Goal: Information Seeking & Learning: Find specific fact

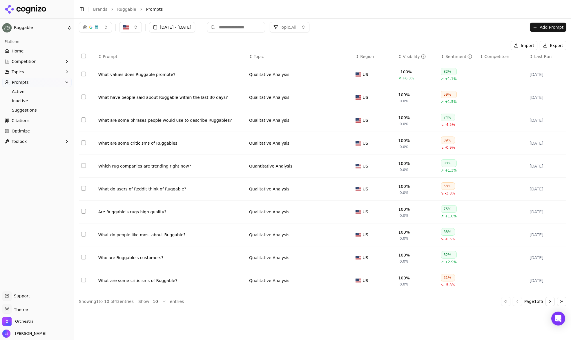
click at [254, 59] on span "Topic" at bounding box center [259, 57] width 10 height 6
click at [317, 32] on div "[DATE] - [DATE] Topic: All Add Prompt" at bounding box center [322, 27] width 497 height 17
click at [296, 28] on span "Topic: All" at bounding box center [288, 27] width 17 height 6
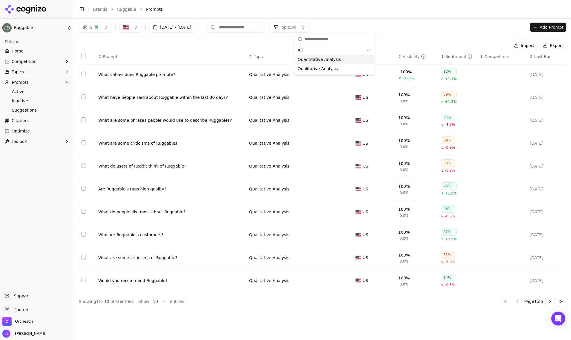
click at [330, 61] on span "Quantitative Analysis" at bounding box center [319, 60] width 43 height 6
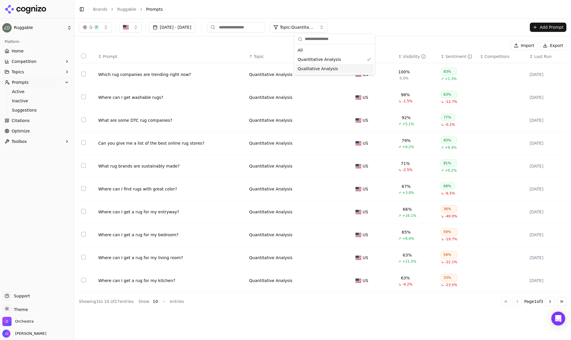
click at [284, 136] on td "Quantitative Analysis" at bounding box center [300, 143] width 106 height 23
click at [551, 302] on button "Go to next page" at bounding box center [550, 301] width 9 height 9
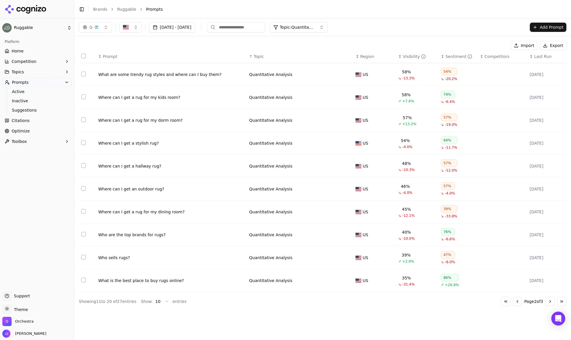
click at [551, 302] on button "Go to next page" at bounding box center [550, 301] width 9 height 9
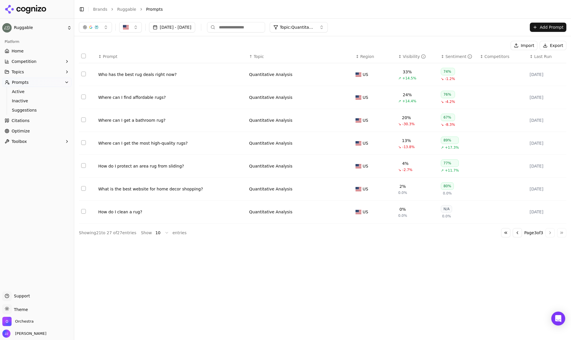
click at [174, 97] on div "Where can I find affordable rugs?" at bounding box center [171, 98] width 146 height 6
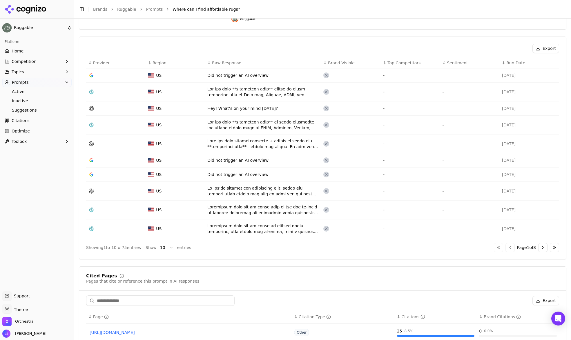
scroll to position [171, 0]
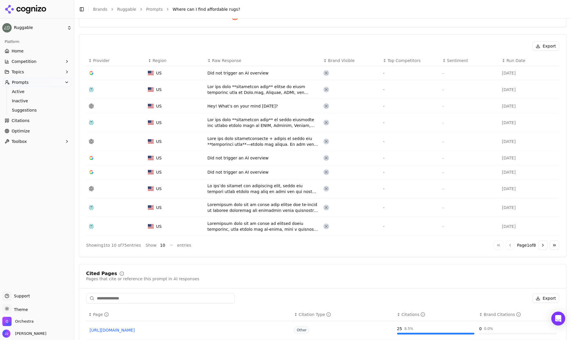
click at [252, 193] on div "Data table" at bounding box center [262, 189] width 111 height 12
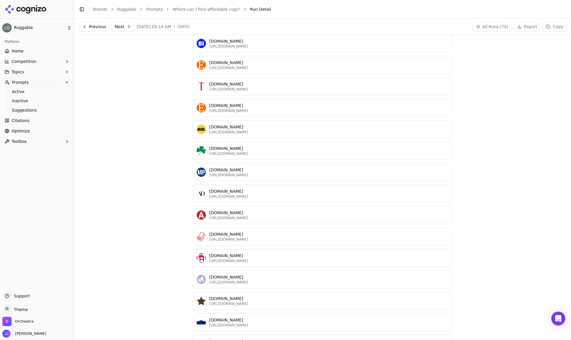
scroll to position [923, 0]
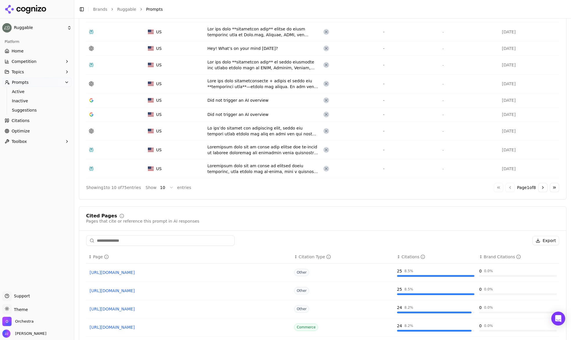
scroll to position [229, 0]
click at [539, 187] on button "Go to next page" at bounding box center [542, 186] width 9 height 9
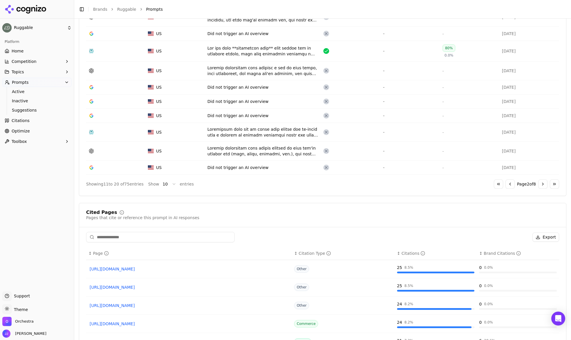
click at [541, 185] on button "Go to next page" at bounding box center [542, 184] width 9 height 9
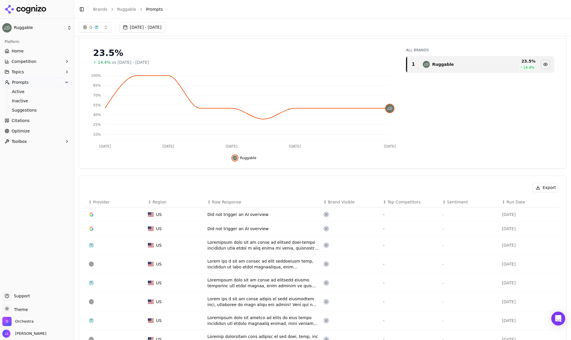
scroll to position [0, 0]
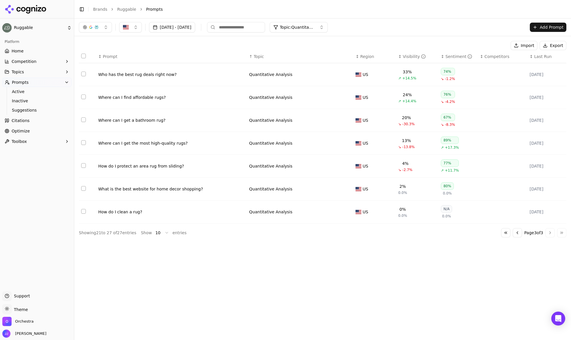
click at [455, 55] on div "Sentiment" at bounding box center [459, 57] width 27 height 6
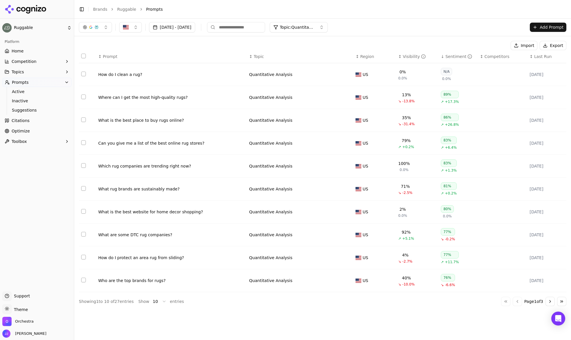
click at [548, 306] on button "Go to next page" at bounding box center [550, 301] width 9 height 9
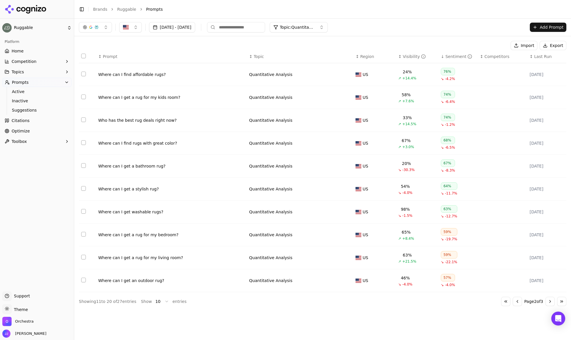
click at [548, 306] on button "Go to next page" at bounding box center [550, 301] width 9 height 9
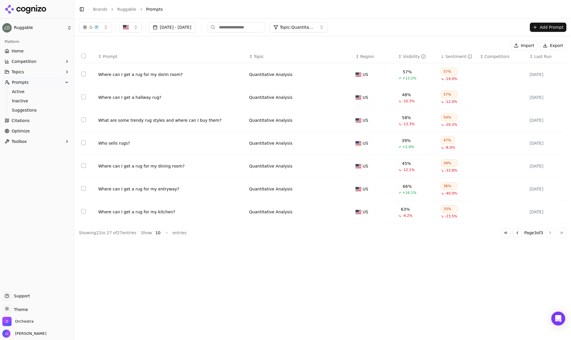
click at [146, 214] on div "Where can I get a rug for my kitchen?" at bounding box center [171, 212] width 146 height 6
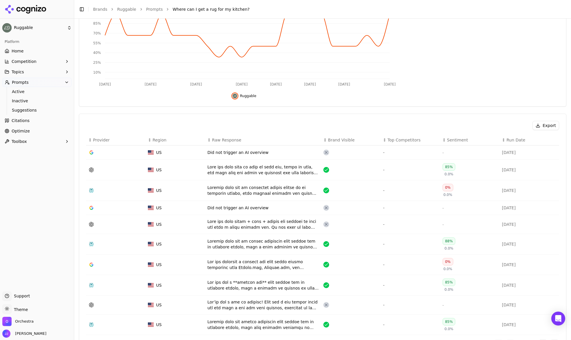
scroll to position [93, 0]
click at [262, 227] on div "Data table" at bounding box center [262, 224] width 111 height 12
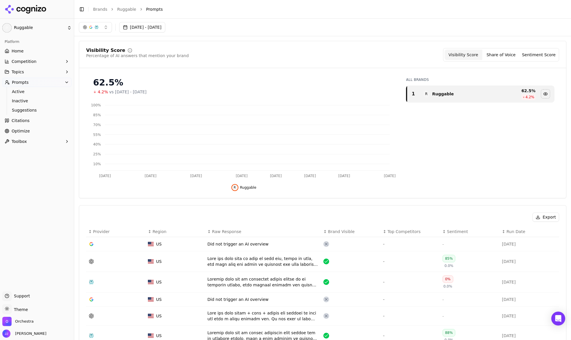
scroll to position [111, 0]
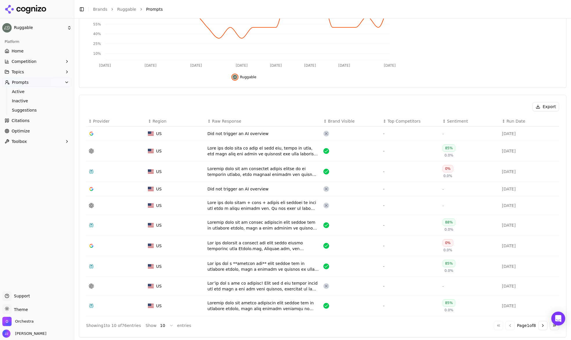
click at [278, 285] on div "Data table" at bounding box center [262, 286] width 111 height 12
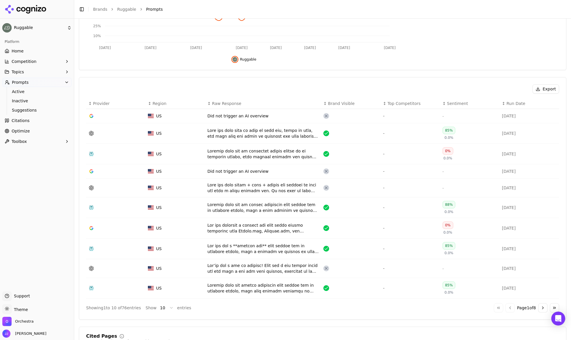
scroll to position [217, 0]
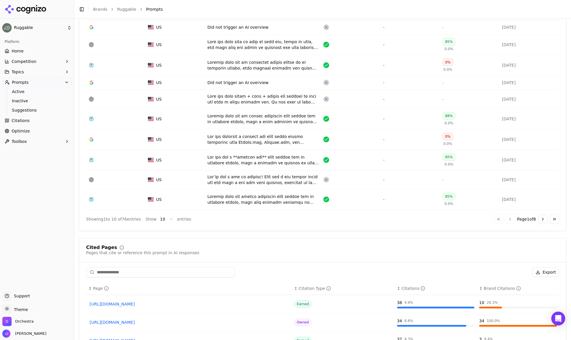
click at [260, 197] on div "Data table" at bounding box center [262, 200] width 111 height 12
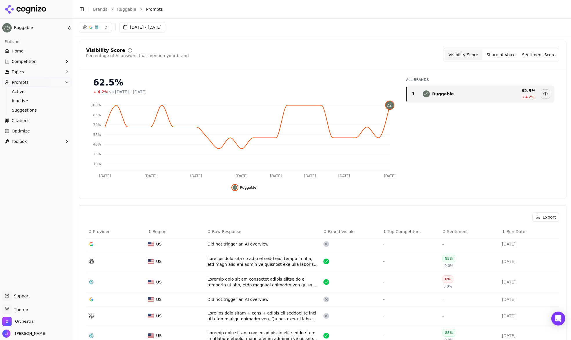
click at [126, 11] on link "Ruggable" at bounding box center [126, 9] width 19 height 6
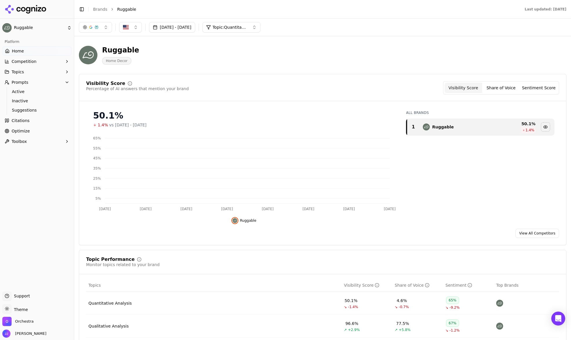
click at [260, 23] on button "Topic: Quantitative Analysis" at bounding box center [231, 27] width 58 height 10
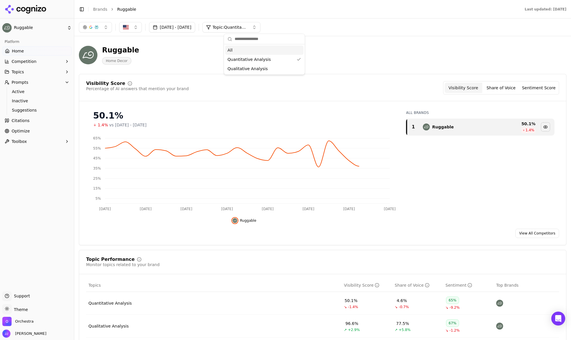
click at [340, 29] on div "[DATE] - [DATE] Topic: Quantitative Analysis" at bounding box center [323, 27] width 488 height 10
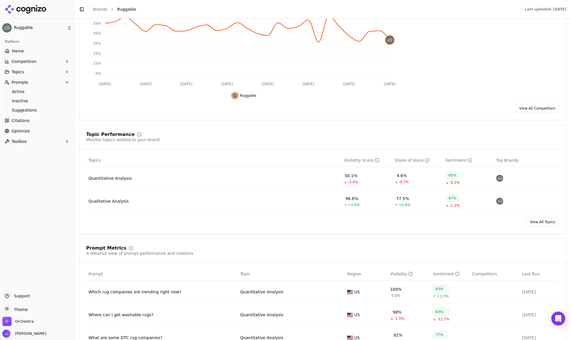
scroll to position [177, 0]
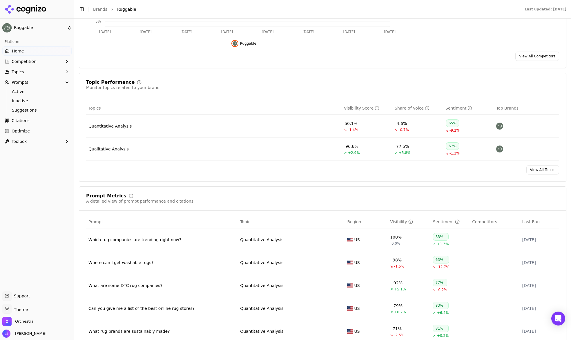
click at [233, 144] on td "Qualitative Analysis" at bounding box center [214, 149] width 256 height 23
click at [105, 150] on div "Qualitative Analysis" at bounding box center [108, 149] width 40 height 6
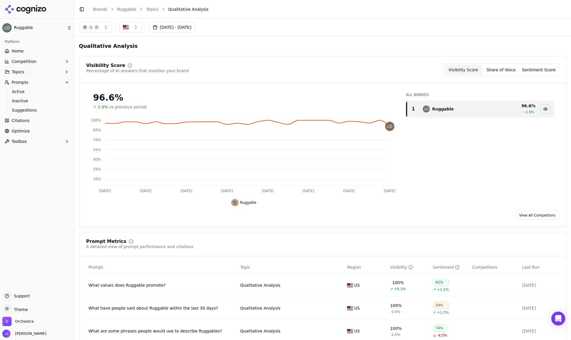
click at [185, 8] on span "Qualitative Analysis" at bounding box center [188, 9] width 40 height 6
click at [150, 8] on link "Topics" at bounding box center [152, 9] width 12 height 6
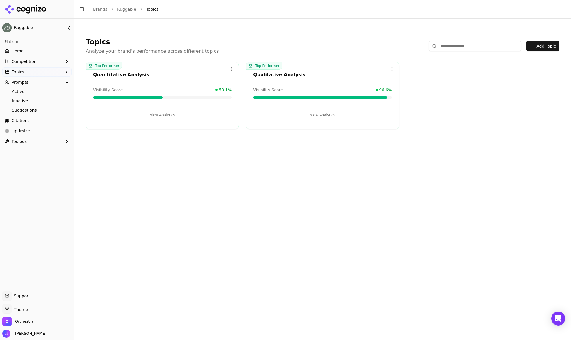
click at [214, 71] on div "Quantitative Analysis" at bounding box center [162, 74] width 139 height 7
click at [131, 72] on div "Quantitative Analysis" at bounding box center [162, 74] width 139 height 7
click at [108, 73] on div "Quantitative Analysis" at bounding box center [162, 74] width 139 height 7
click at [162, 116] on button "View Analytics" at bounding box center [162, 115] width 139 height 9
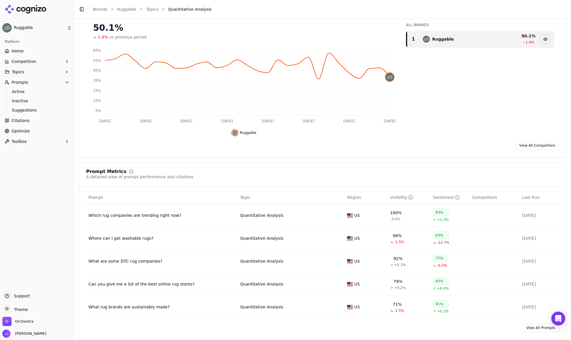
scroll to position [175, 0]
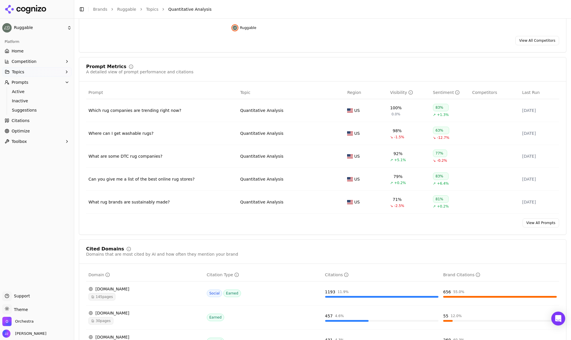
click at [544, 228] on link "View All Prompts" at bounding box center [541, 222] width 37 height 9
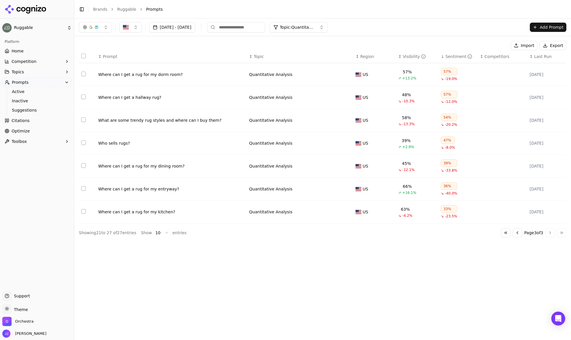
click at [317, 24] on button "Topic: Quantitative Analysis" at bounding box center [299, 27] width 58 height 10
click at [417, 21] on div "[DATE] - [DATE] Topic: Quantitative Analysis Add Prompt" at bounding box center [322, 27] width 497 height 17
click at [448, 50] on th "↓ Sentiment" at bounding box center [458, 56] width 39 height 13
click at [153, 75] on div "Where can I get a rug for my dorm room?" at bounding box center [171, 75] width 146 height 6
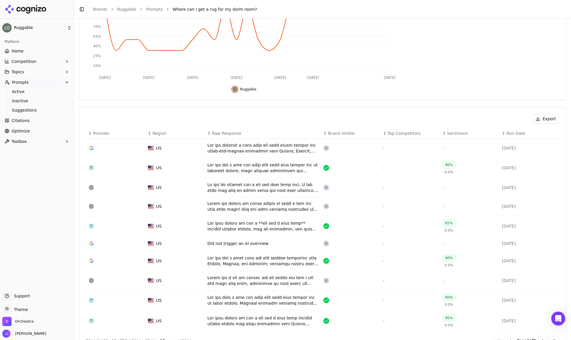
scroll to position [99, 0]
click at [277, 254] on td "Data table" at bounding box center [263, 260] width 116 height 21
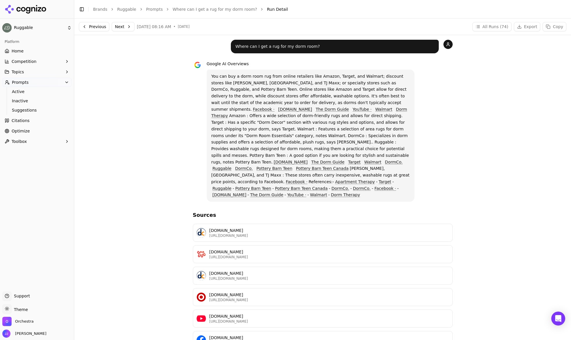
click at [279, 75] on p "You can buy a dorm room rug from online retailers like Amazon, Target, and Walm…" at bounding box center [310, 135] width 199 height 125
click at [149, 12] on div "Toggle Sidebar Brands Ruggable Prompts Where can I get a rug for my dorm room? …" at bounding box center [316, 9] width 485 height 8
click at [146, 11] on link "Prompts" at bounding box center [154, 9] width 17 height 6
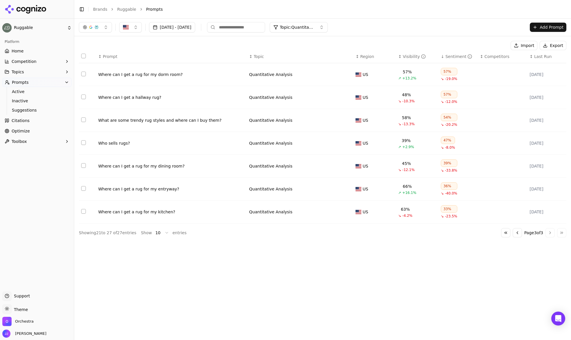
click at [315, 30] on span "Topic: Quantitative Analysis" at bounding box center [297, 27] width 35 height 6
click at [412, 19] on div "[DATE] - [DATE] Topic: Quantitative Analysis Add Prompt" at bounding box center [322, 27] width 497 height 17
click at [562, 43] on button "Export" at bounding box center [553, 45] width 27 height 9
click at [166, 122] on div "What are some trendy rug styles and where can I buy them?" at bounding box center [171, 120] width 146 height 6
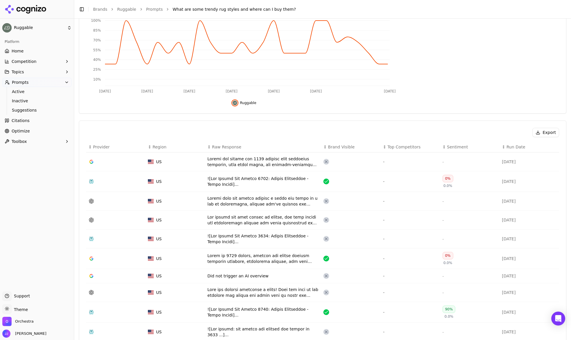
scroll to position [86, 0]
click at [463, 142] on th "↕ Sentiment" at bounding box center [469, 146] width 59 height 11
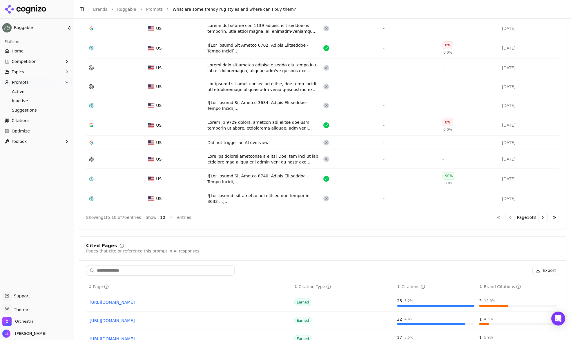
scroll to position [380, 0]
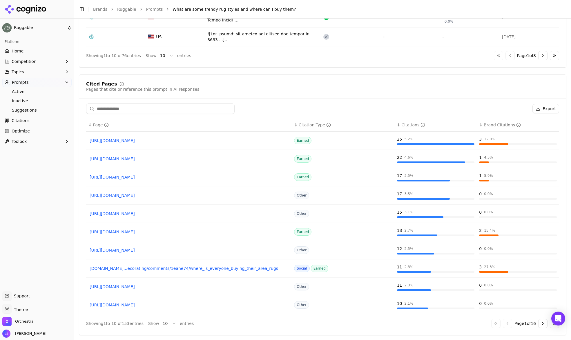
click at [241, 129] on th "↕ Page" at bounding box center [189, 125] width 206 height 13
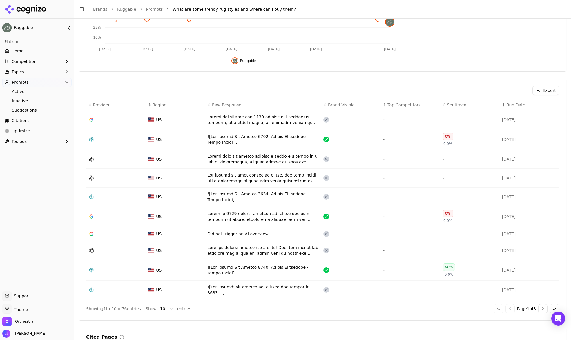
scroll to position [142, 0]
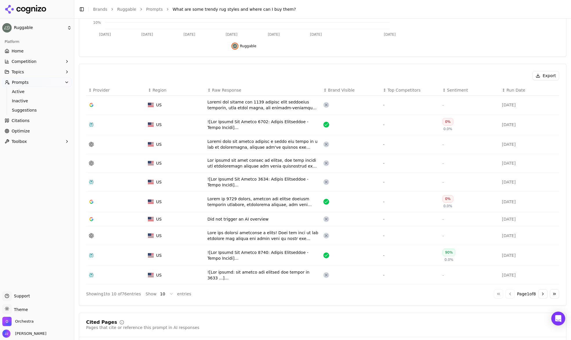
click at [288, 234] on div "Data table" at bounding box center [262, 236] width 111 height 12
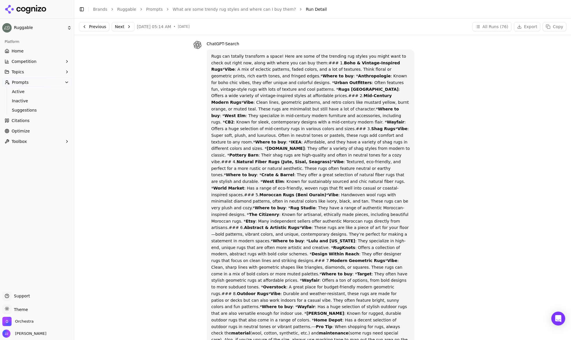
scroll to position [20, 0]
click at [395, 233] on p "Rugs can totally transform a space! Here are some of the trending rug styles yo…" at bounding box center [310, 201] width 199 height 297
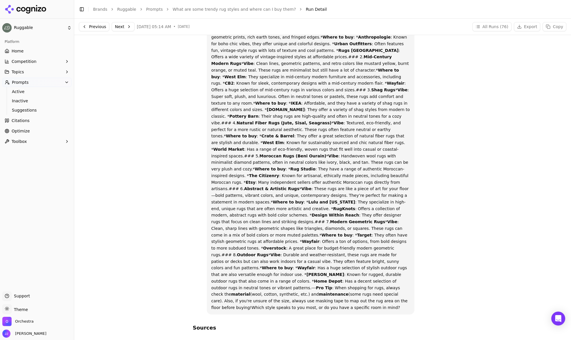
scroll to position [0, 0]
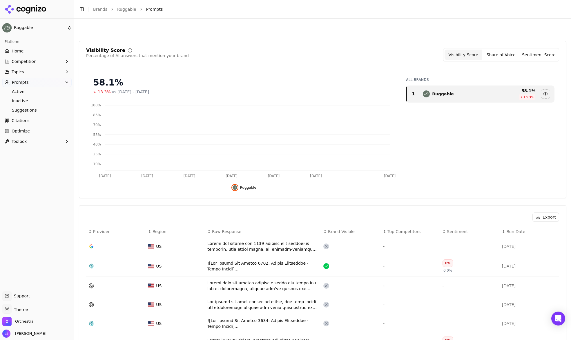
scroll to position [159, 0]
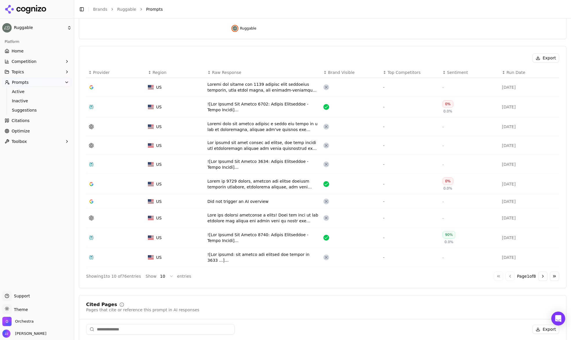
click at [252, 107] on div "Data table" at bounding box center [262, 107] width 111 height 12
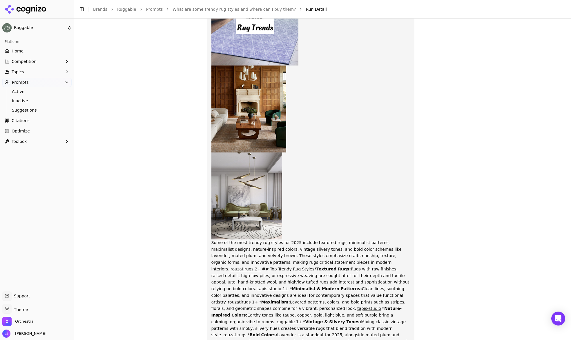
scroll to position [419, 0]
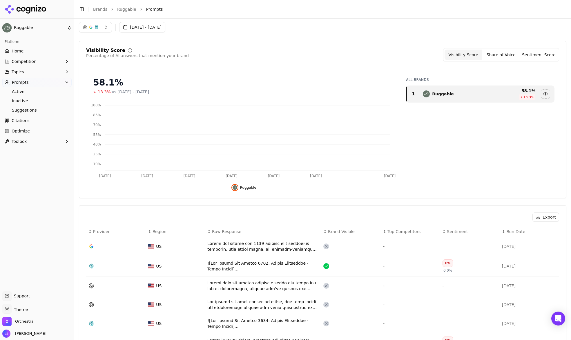
scroll to position [177, 0]
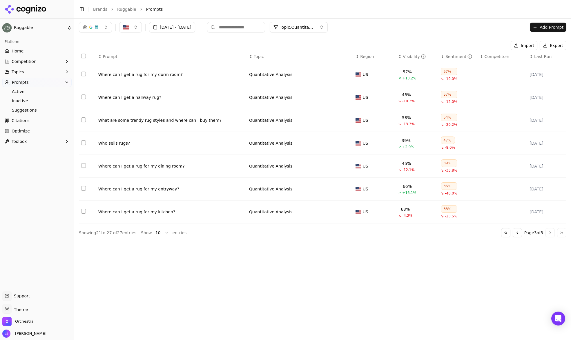
click at [136, 94] on td "Where can I get a hallway rug?" at bounding box center [171, 97] width 151 height 23
click at [140, 99] on div "Where can I get a hallway rug?" at bounding box center [171, 98] width 146 height 6
